Goal: Information Seeking & Learning: Learn about a topic

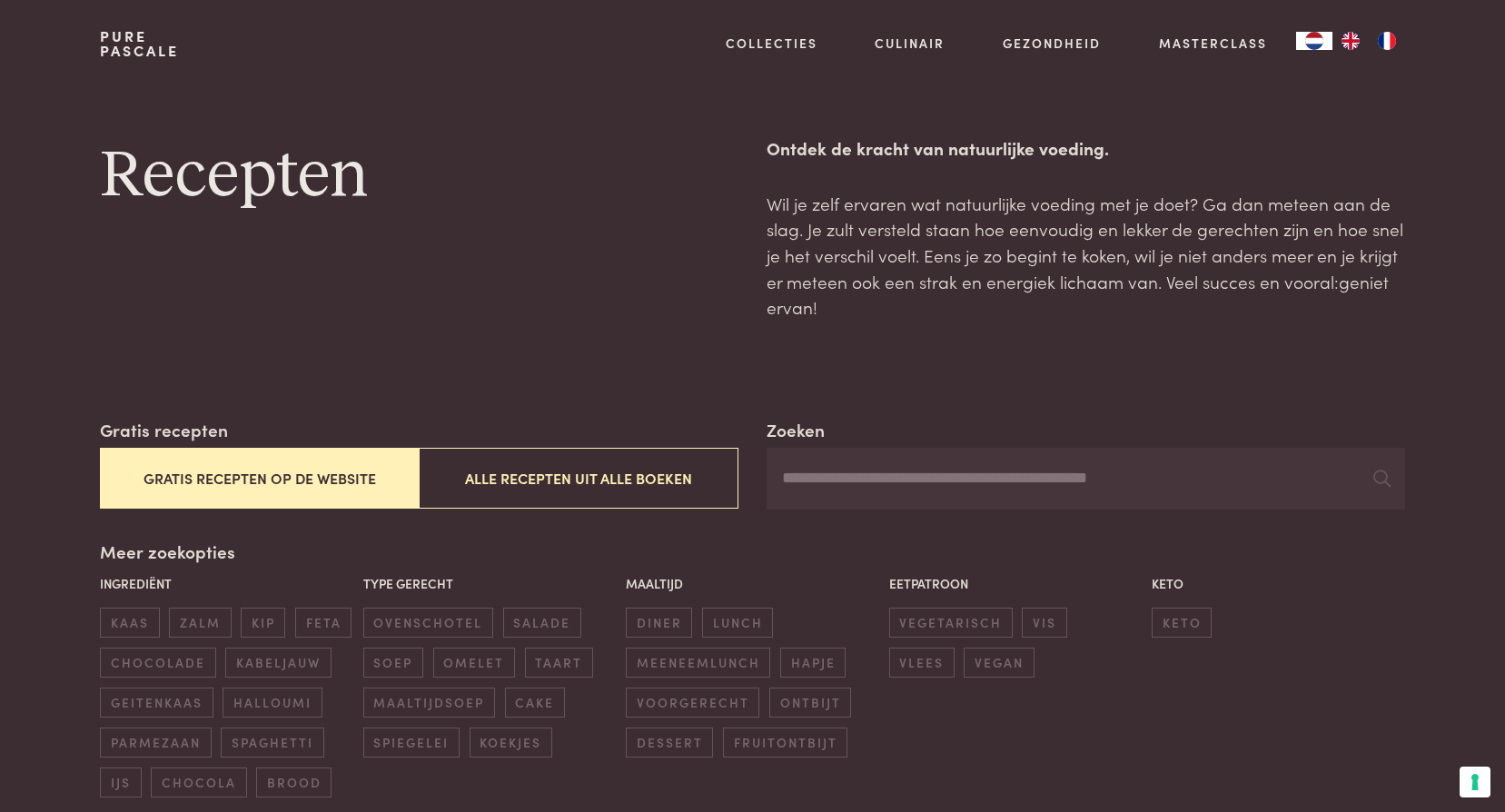
click at [295, 472] on button "Gratis recepten op de website" at bounding box center [259, 478] width 318 height 61
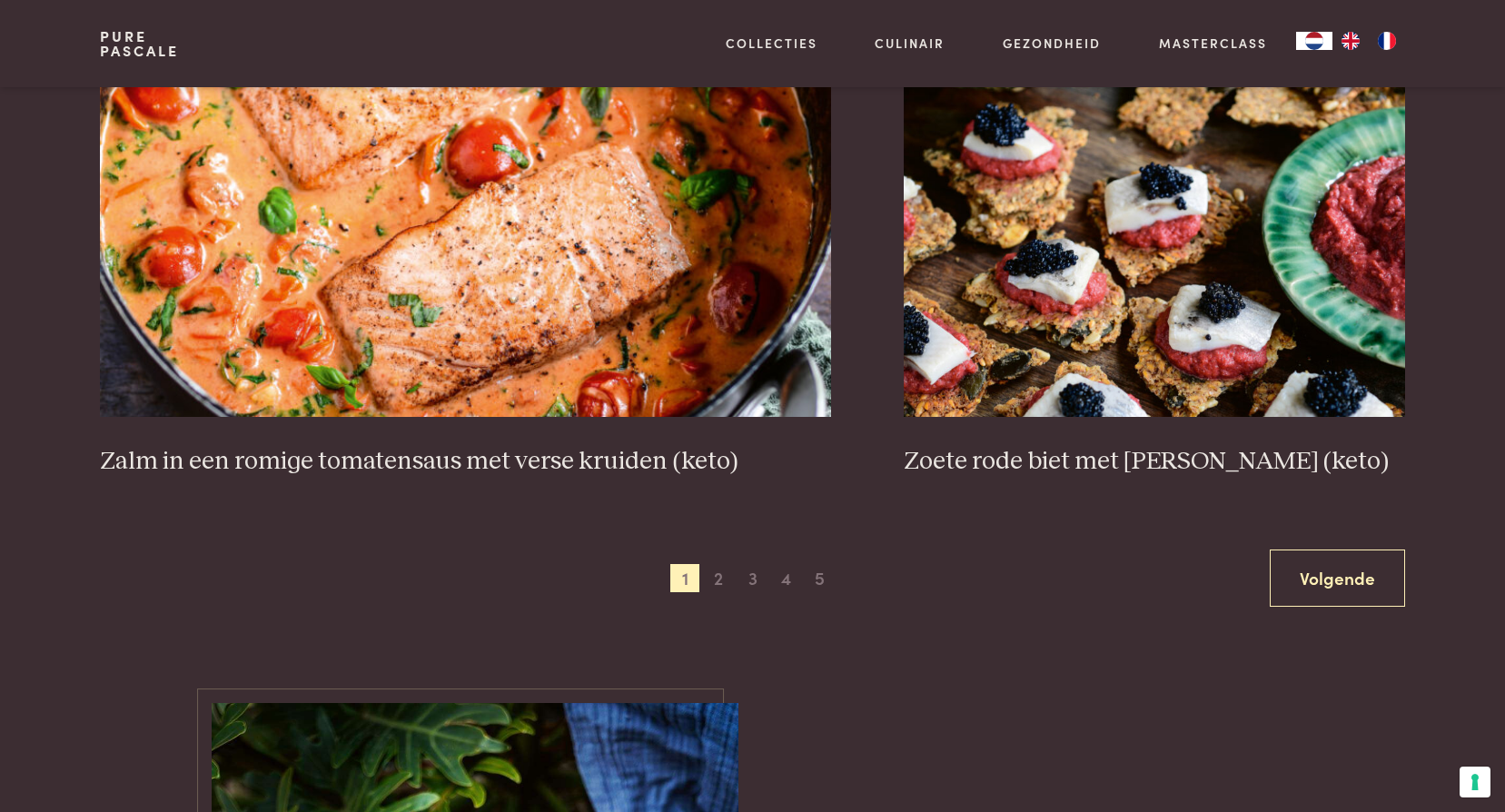
scroll to position [3321, 0]
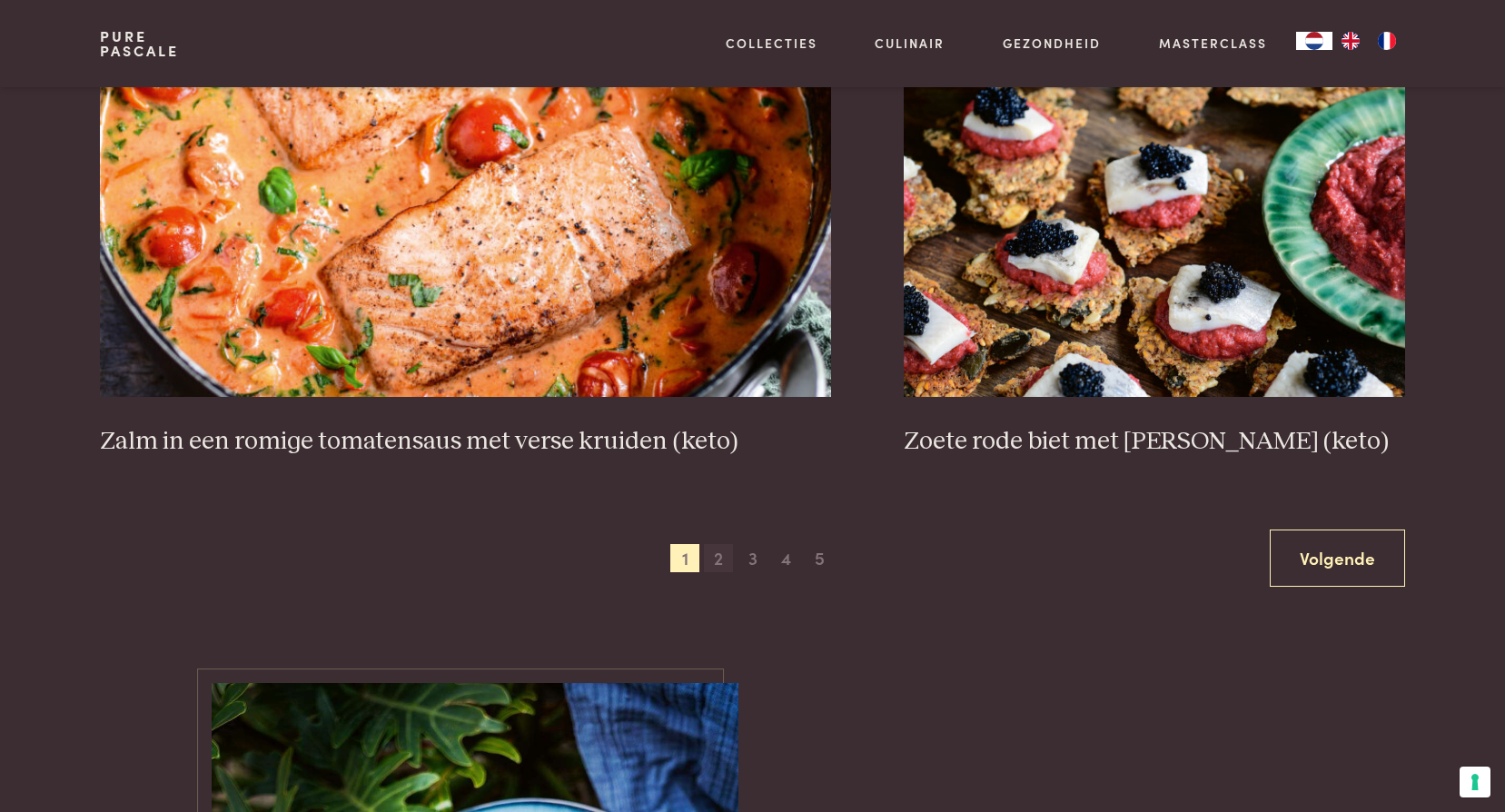
click at [721, 559] on span "2" at bounding box center [718, 558] width 29 height 29
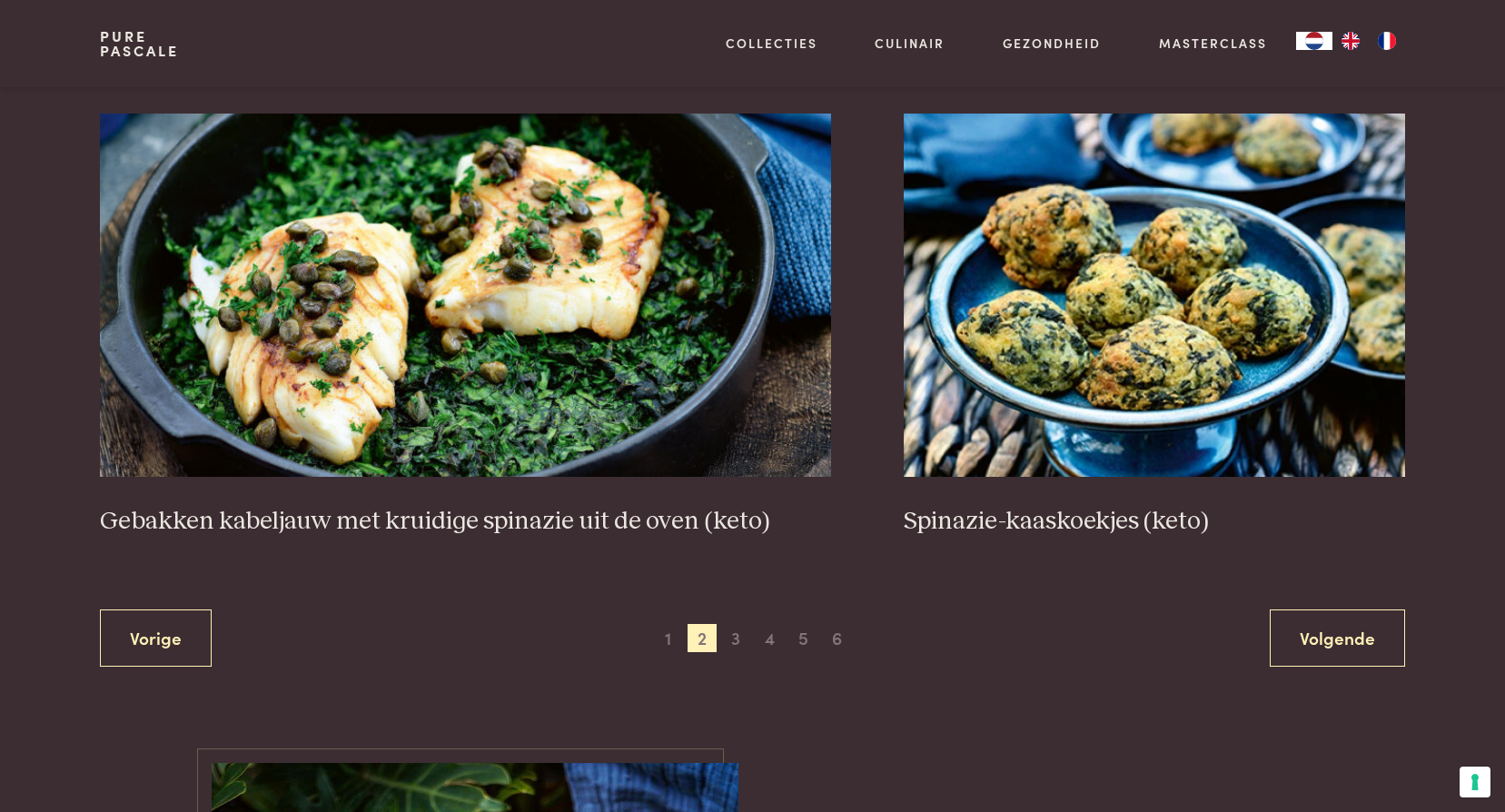
scroll to position [3321, 0]
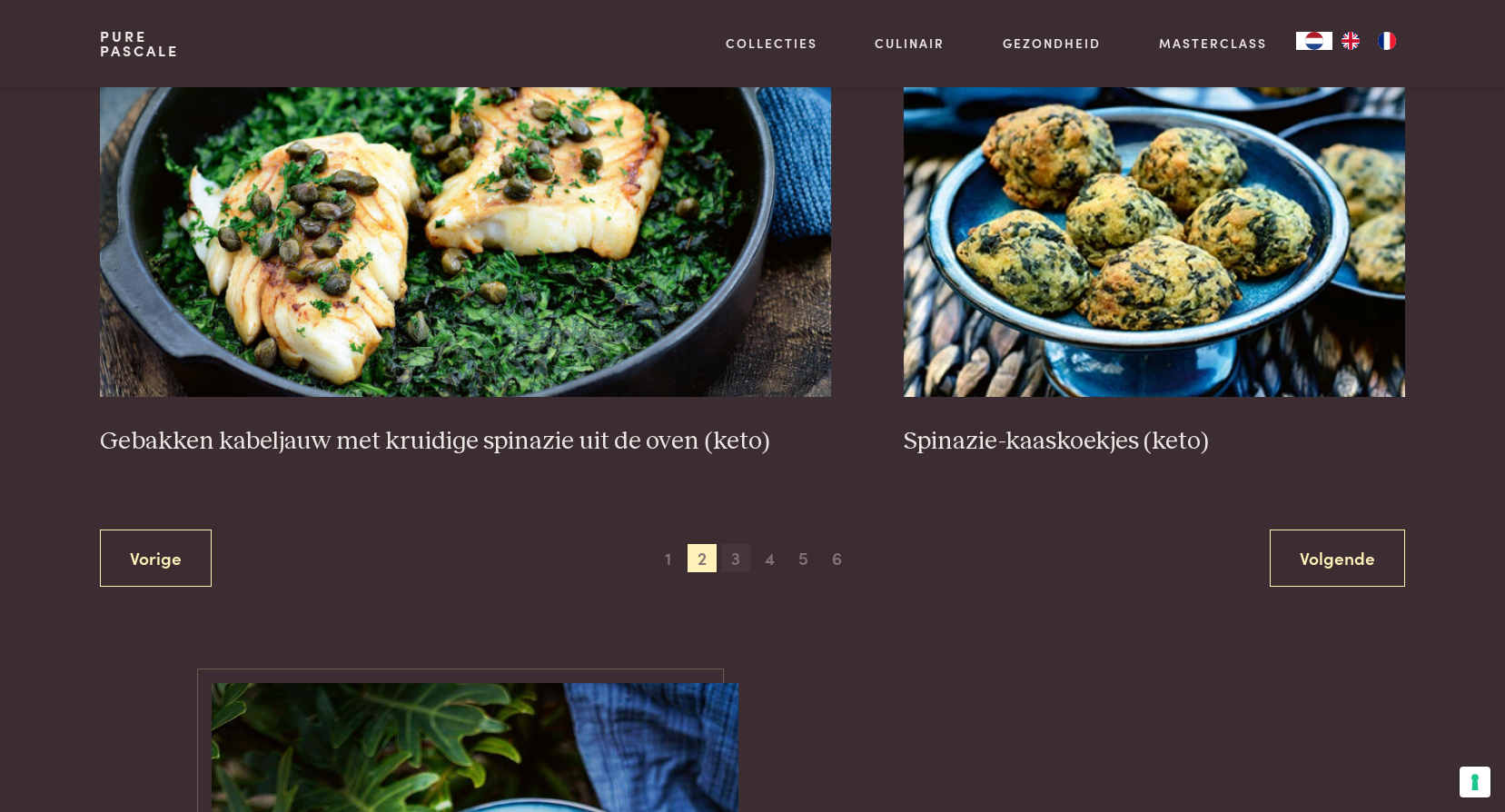
click at [728, 553] on span "3" at bounding box center [736, 558] width 29 height 29
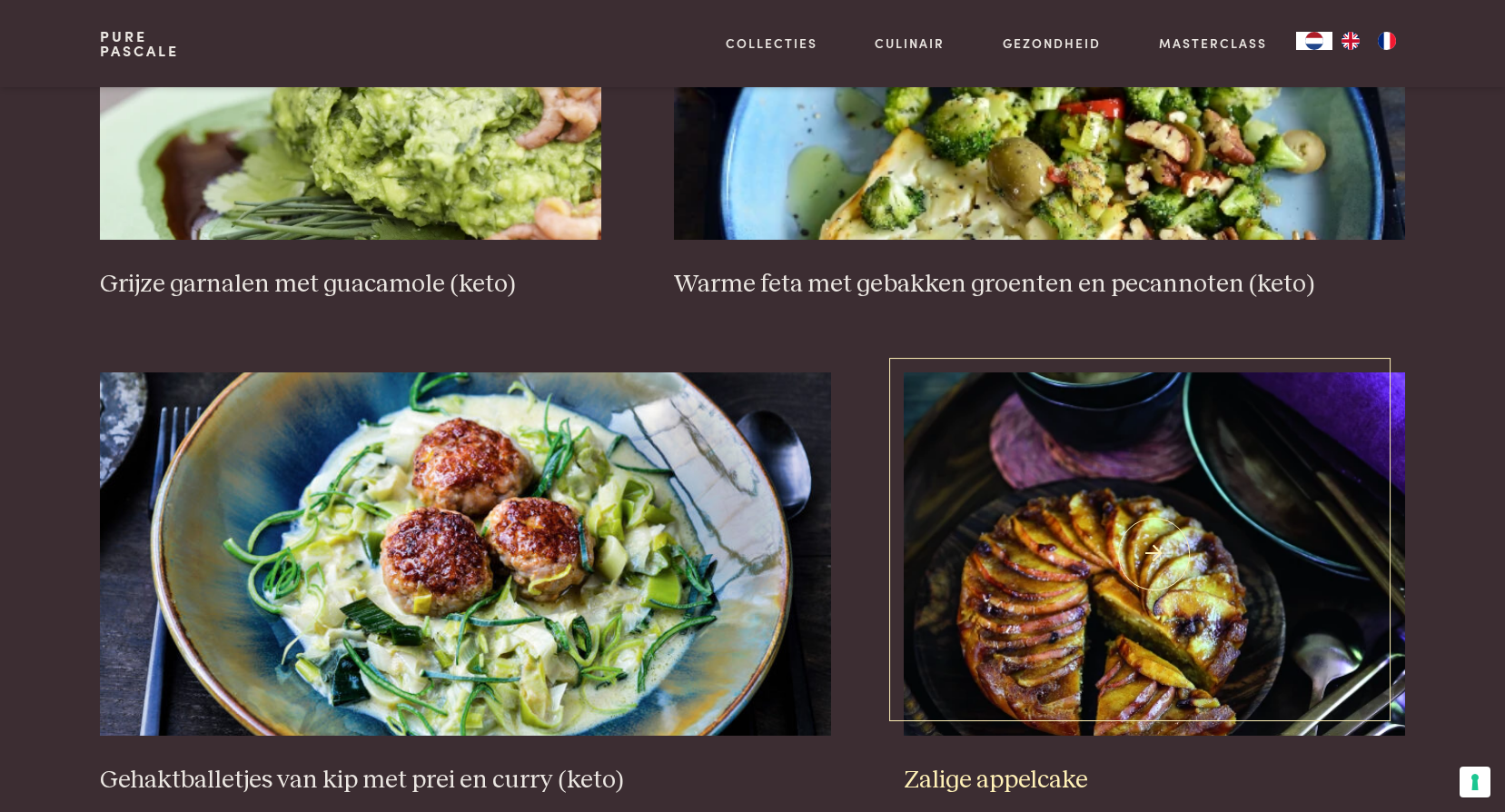
scroll to position [3321, 0]
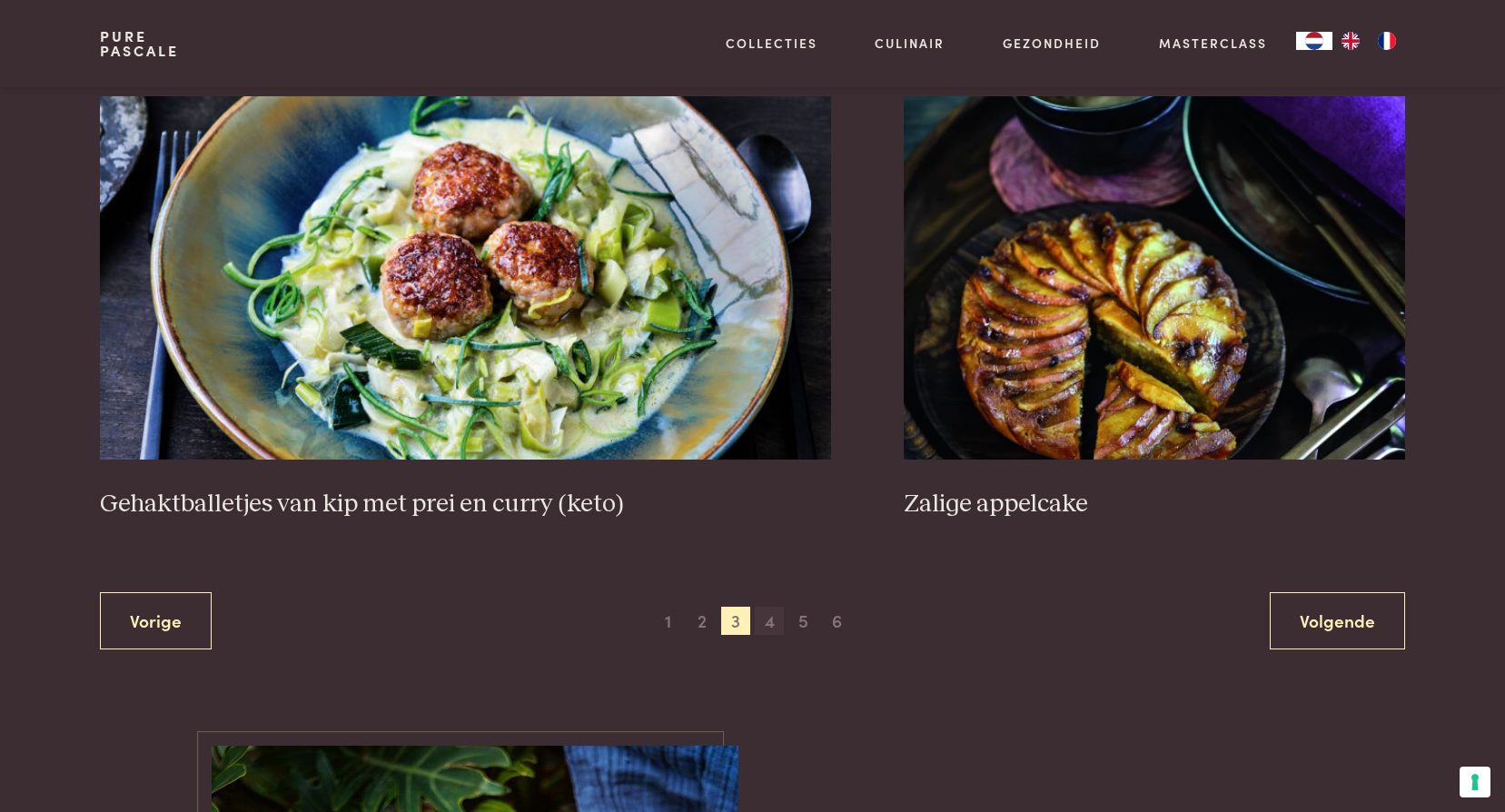
click at [773, 615] on span "4" at bounding box center [769, 621] width 29 height 29
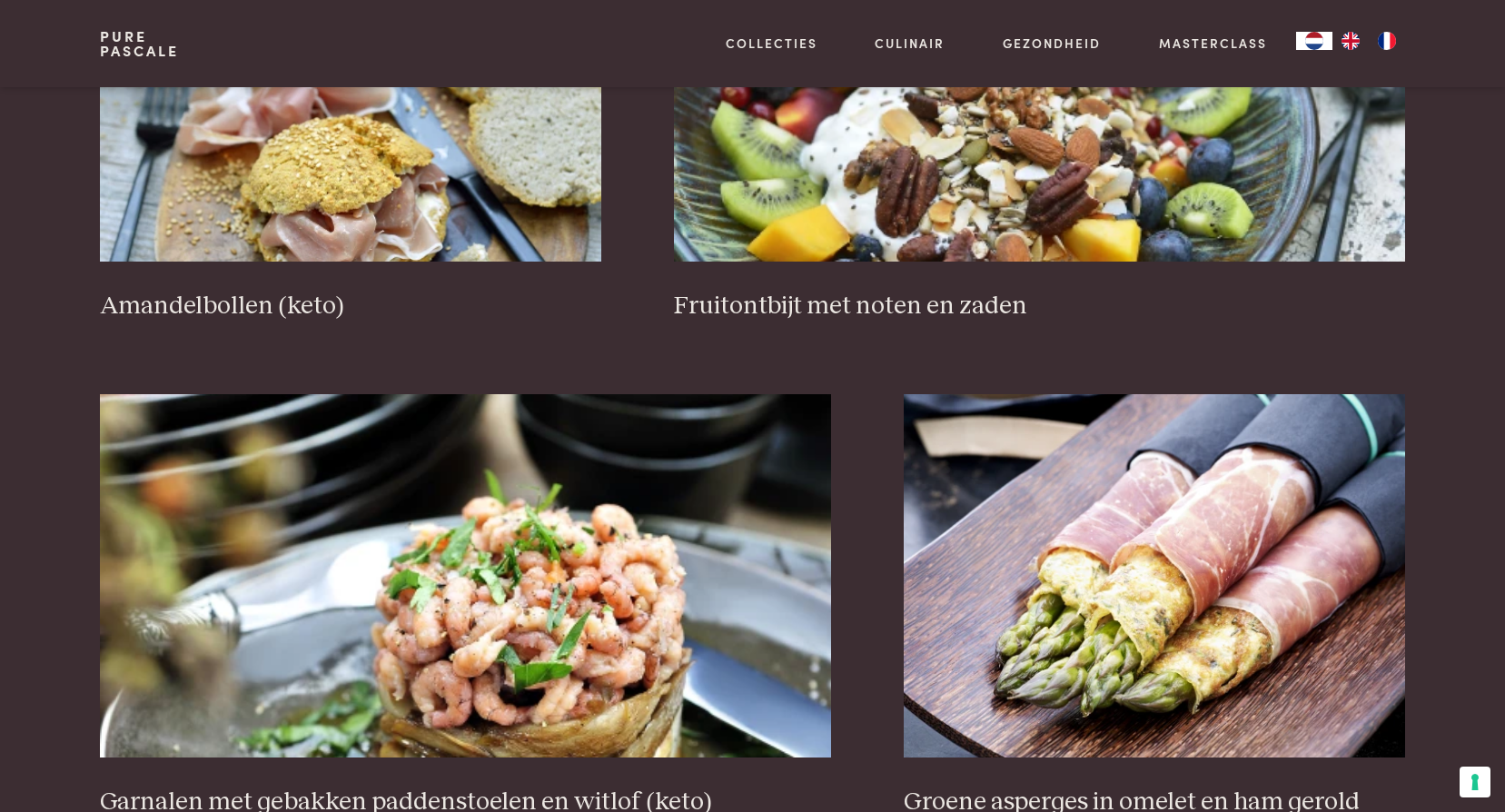
scroll to position [3321, 0]
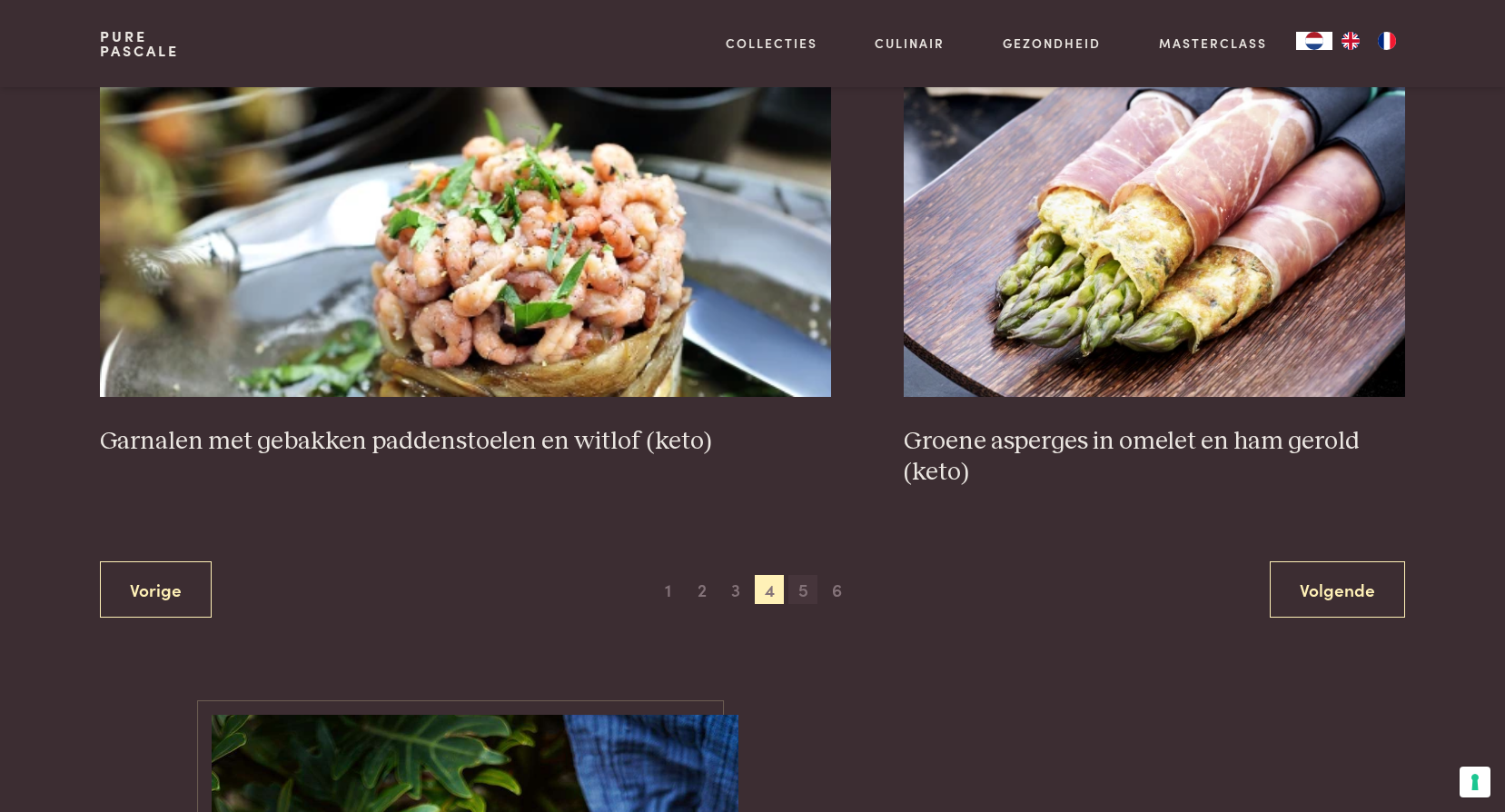
click at [799, 589] on span "5" at bounding box center [803, 590] width 29 height 29
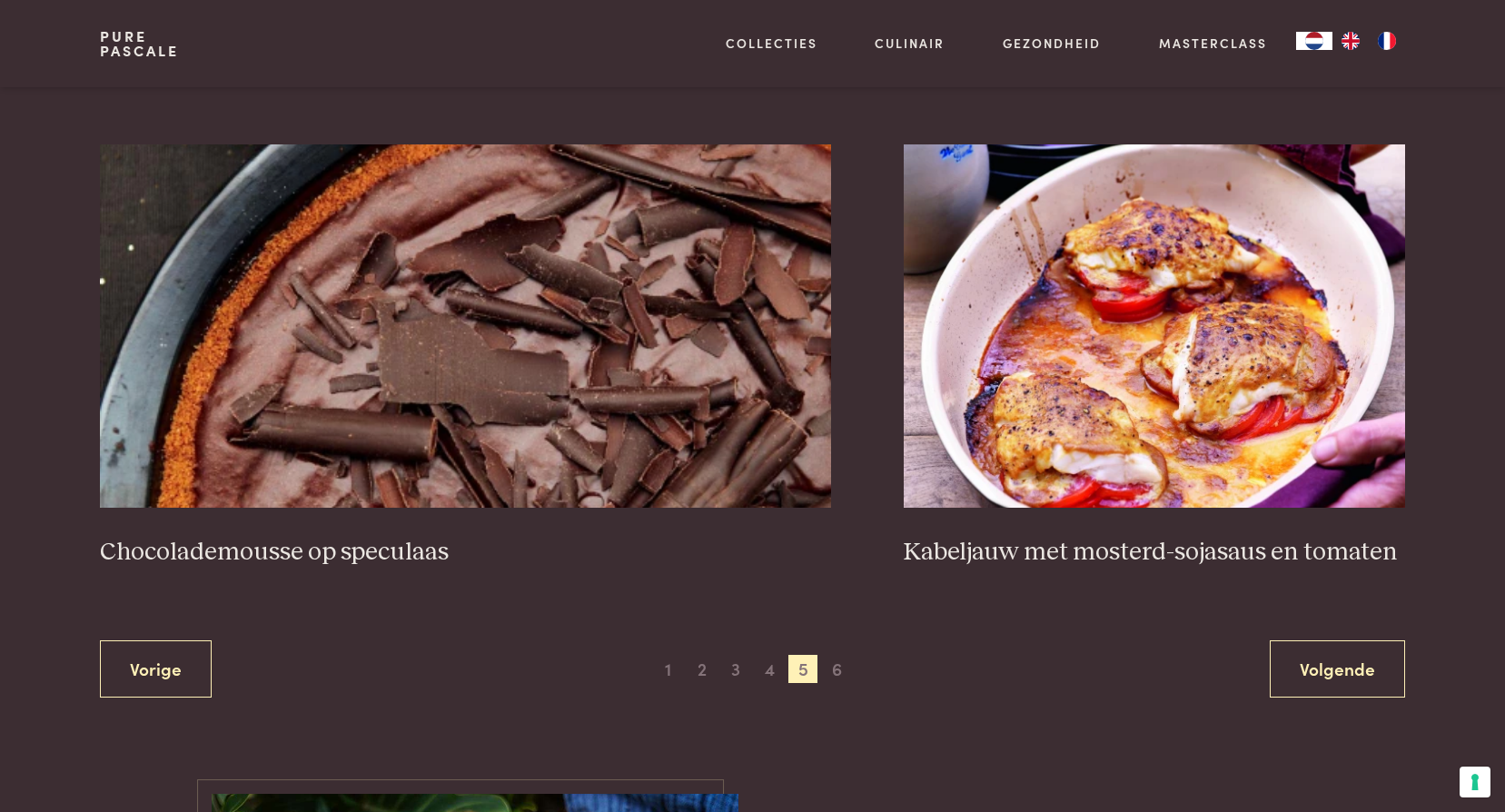
scroll to position [3231, 0]
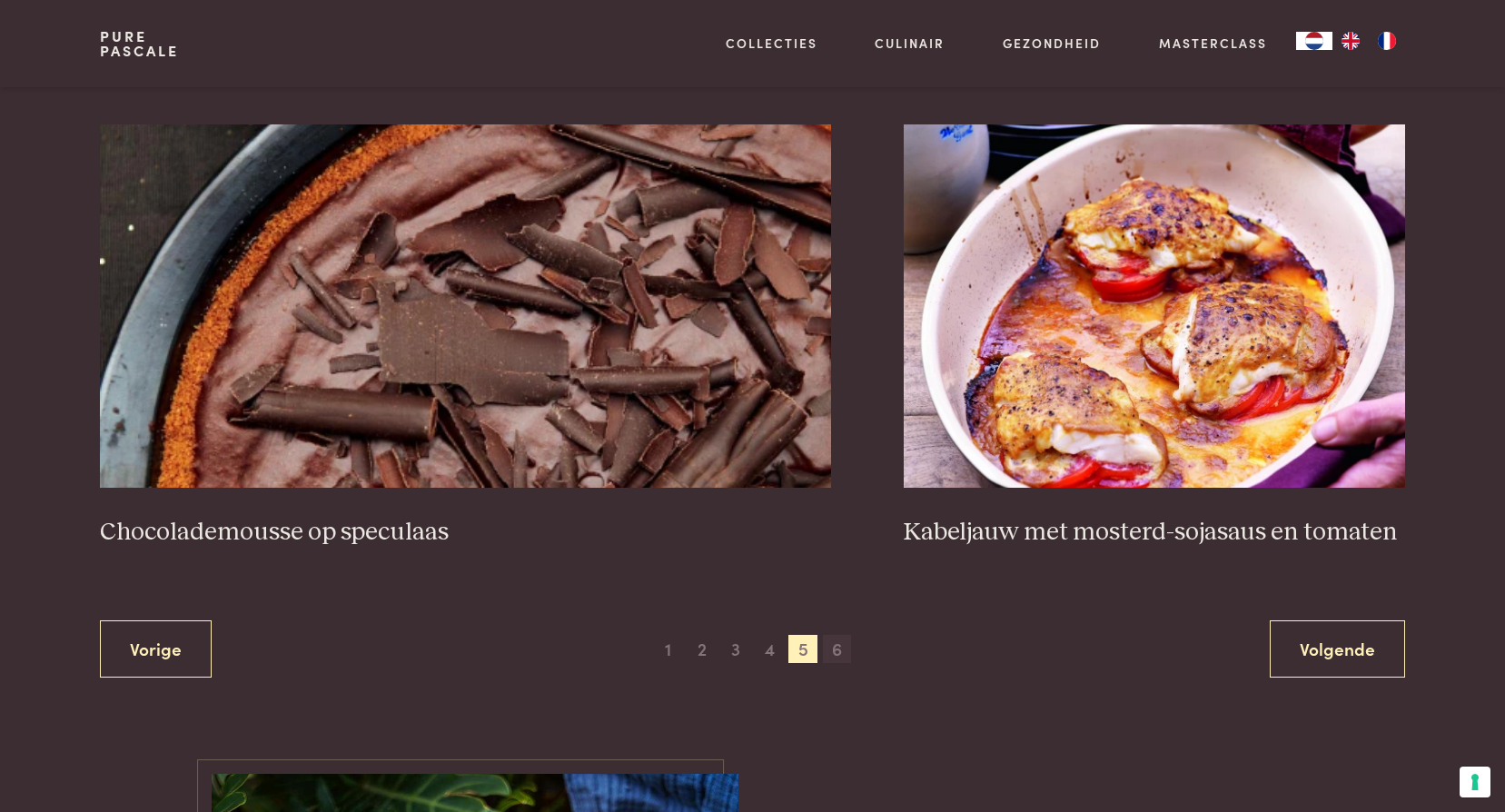
click at [847, 651] on span "6" at bounding box center [838, 649] width 29 height 29
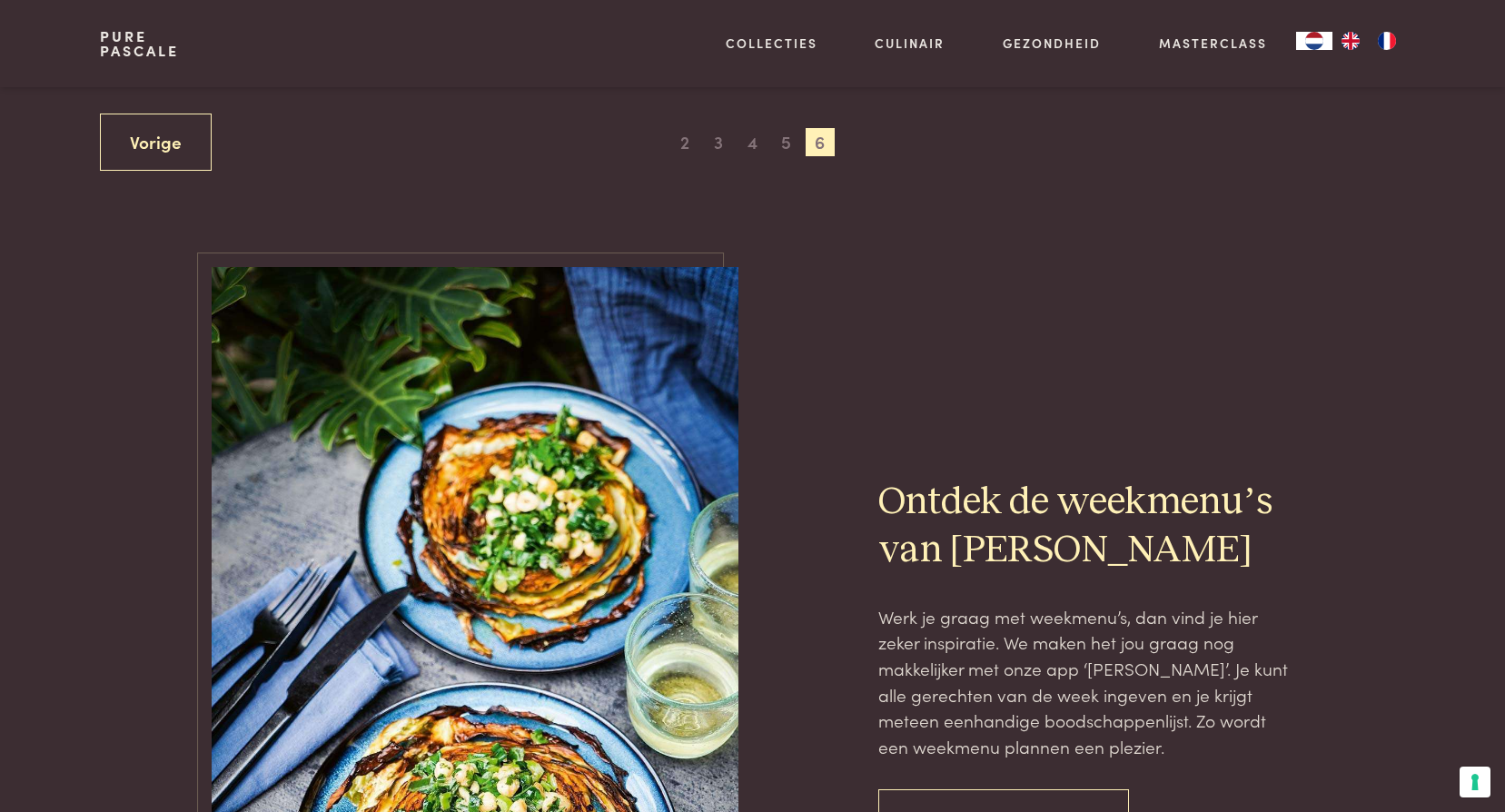
scroll to position [1234, 0]
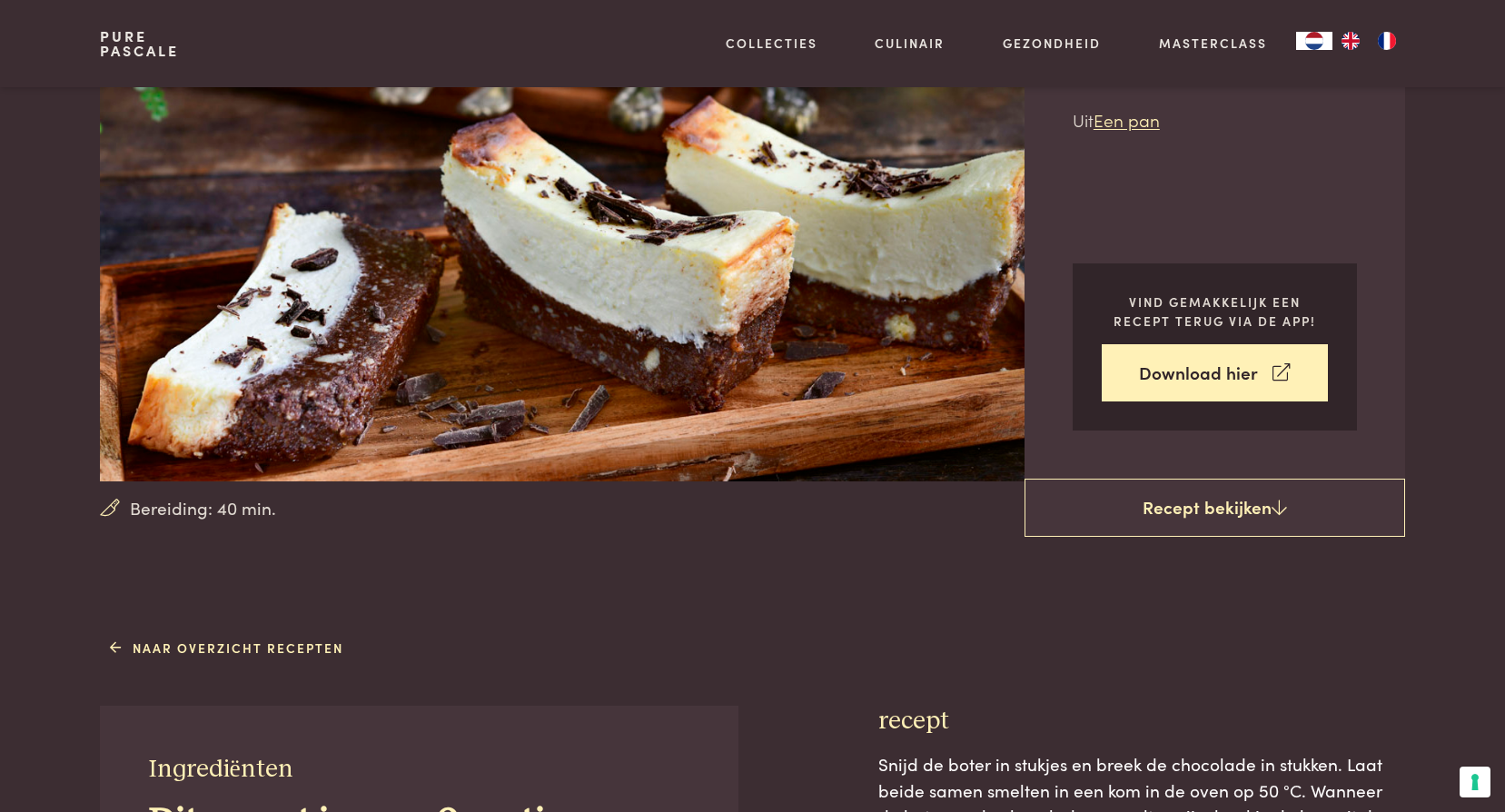
scroll to position [181, 0]
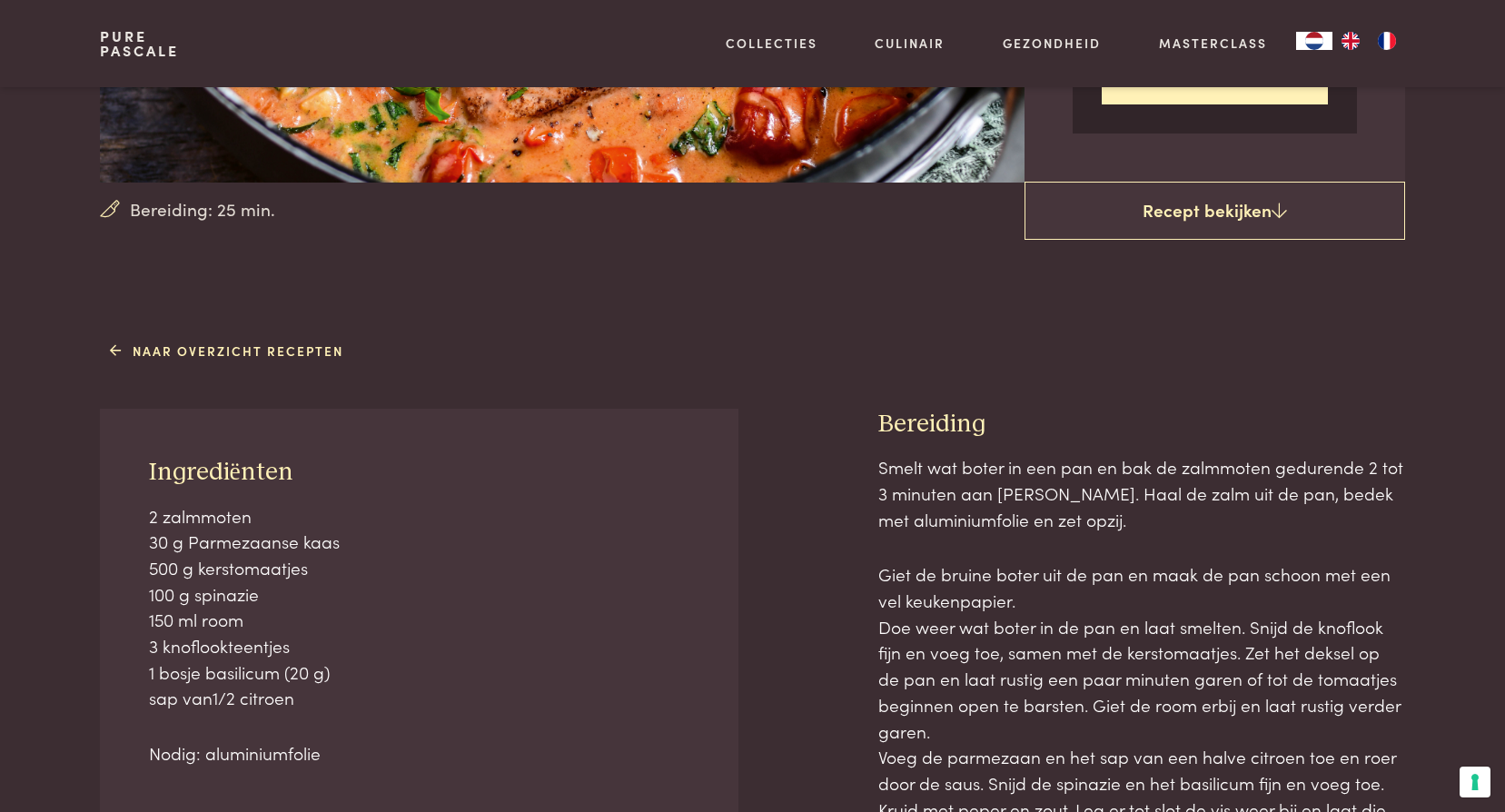
scroll to position [454, 0]
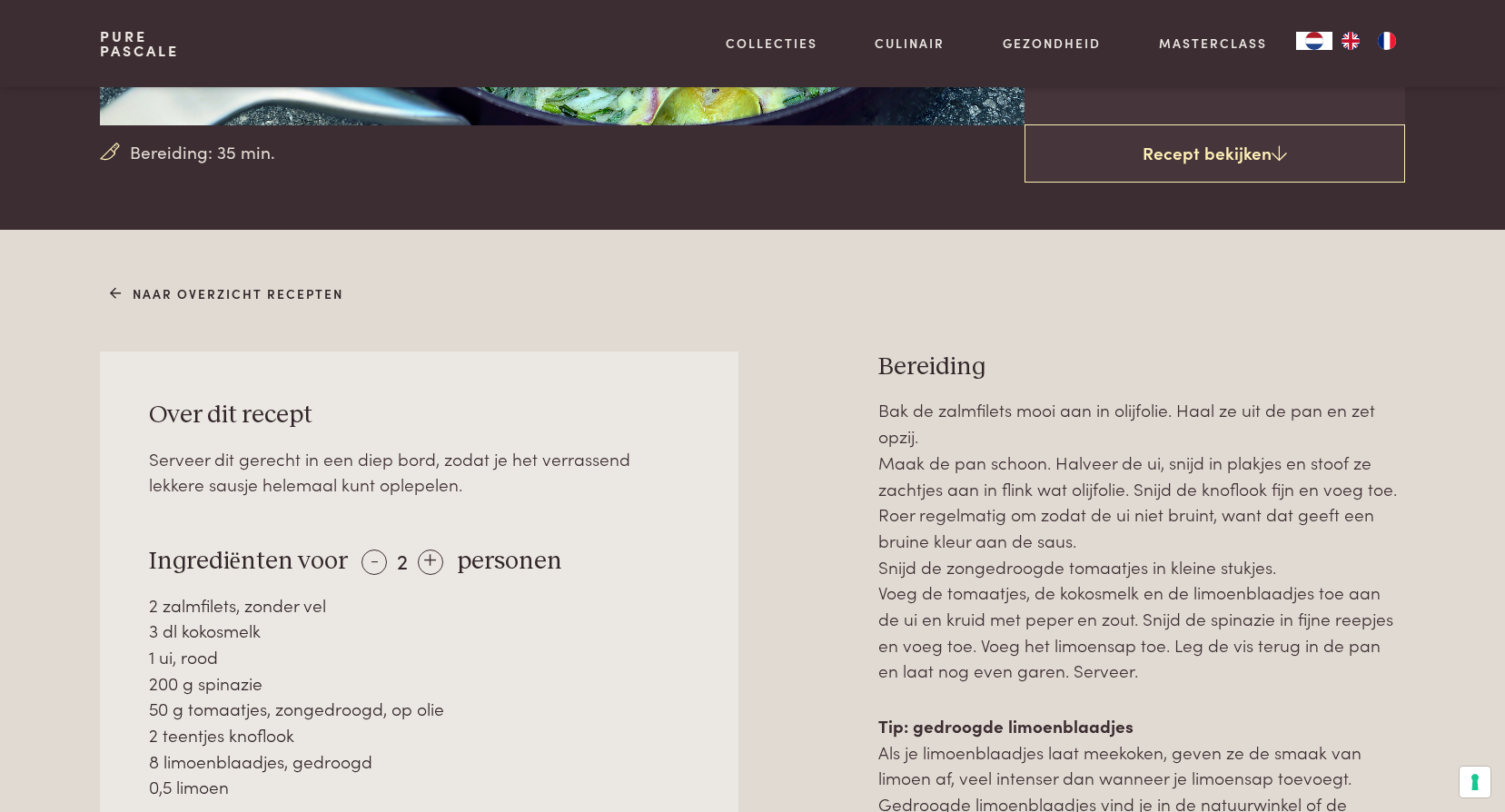
scroll to position [636, 0]
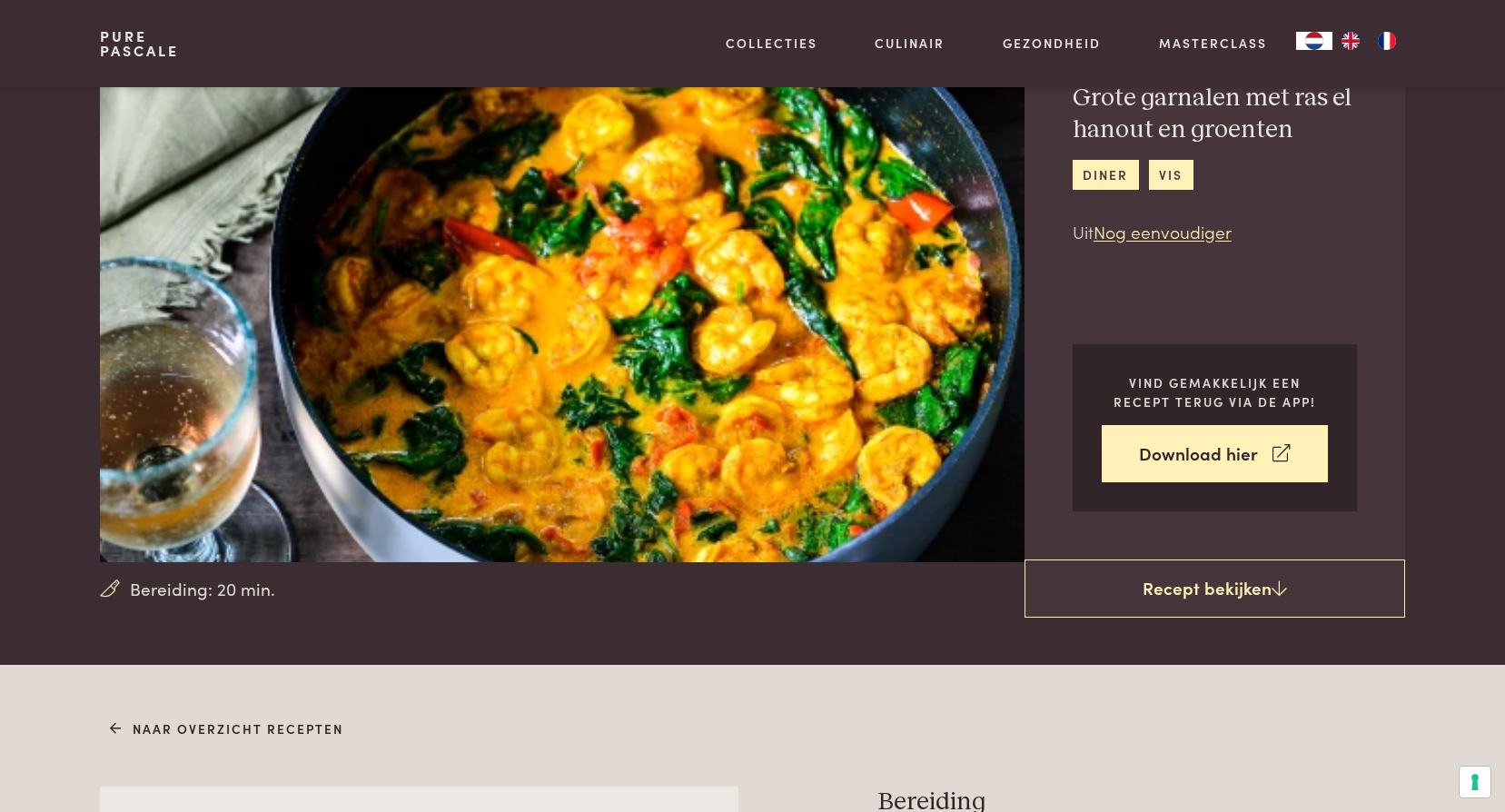
scroll to position [91, 0]
